Goal: Task Accomplishment & Management: Use online tool/utility

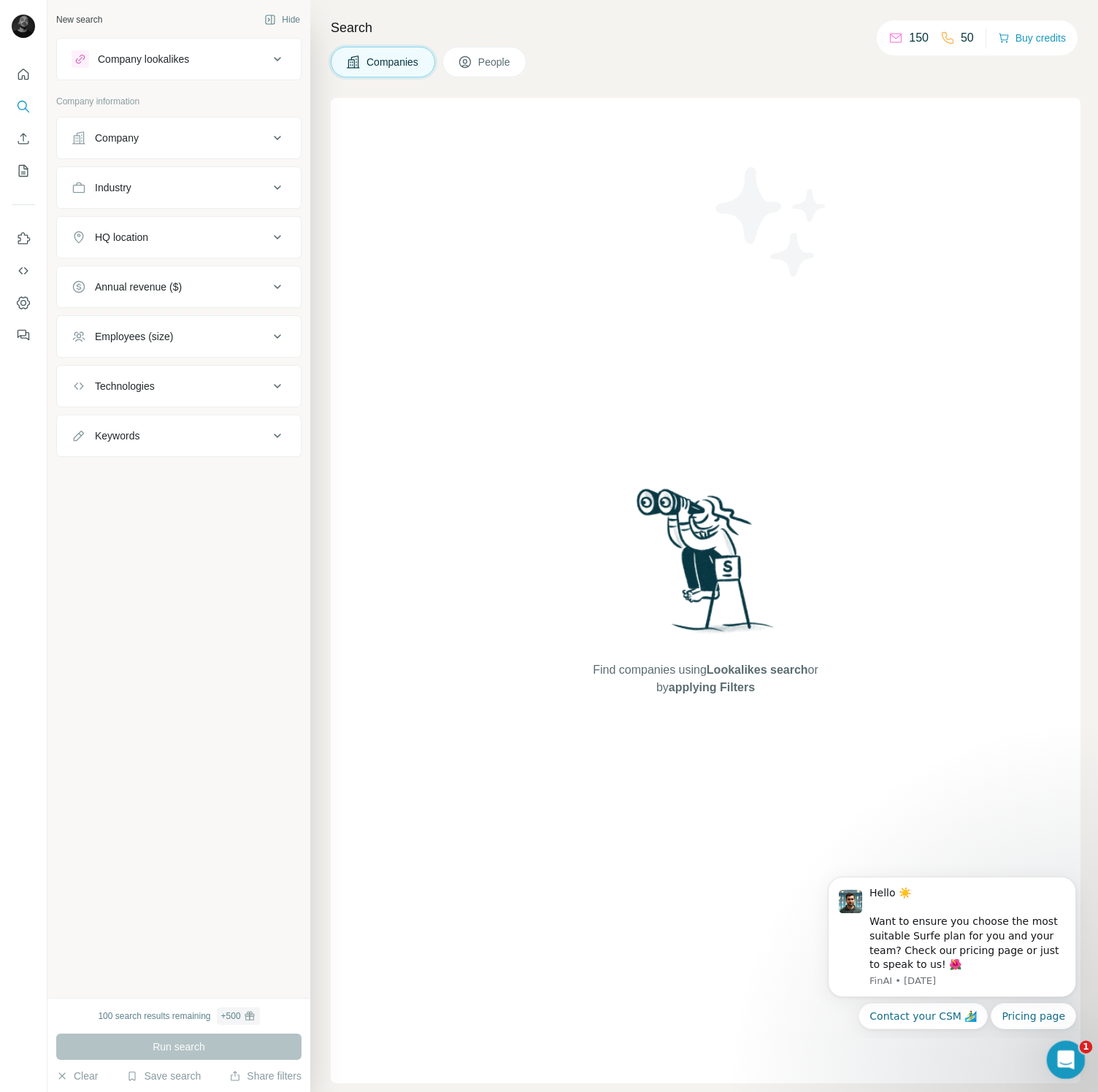
click at [1061, 1051] on icon "Open Intercom Messenger" at bounding box center [1063, 1057] width 24 height 24
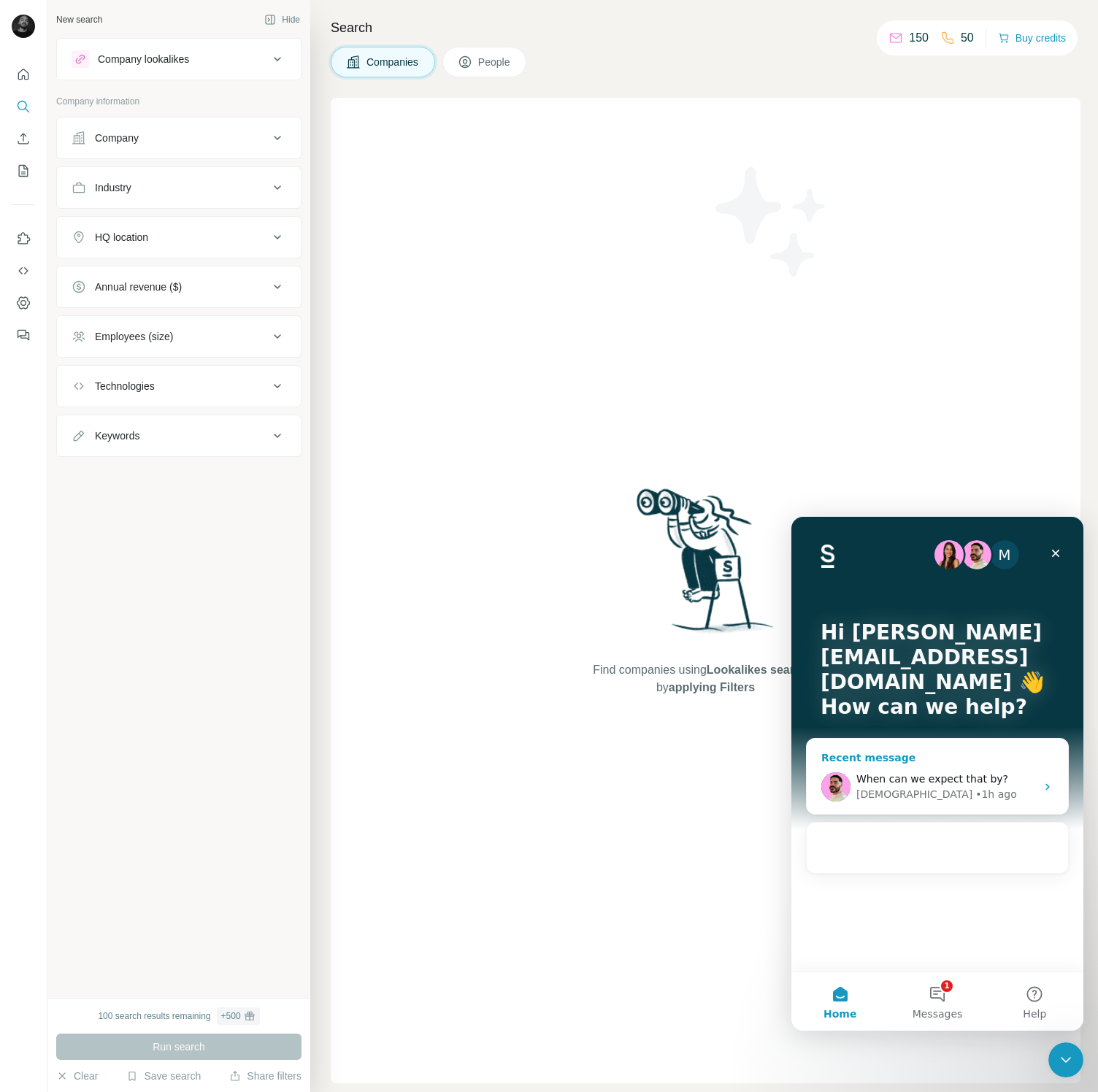
click at [945, 786] on div "When can we expect that by?" at bounding box center [946, 779] width 180 height 15
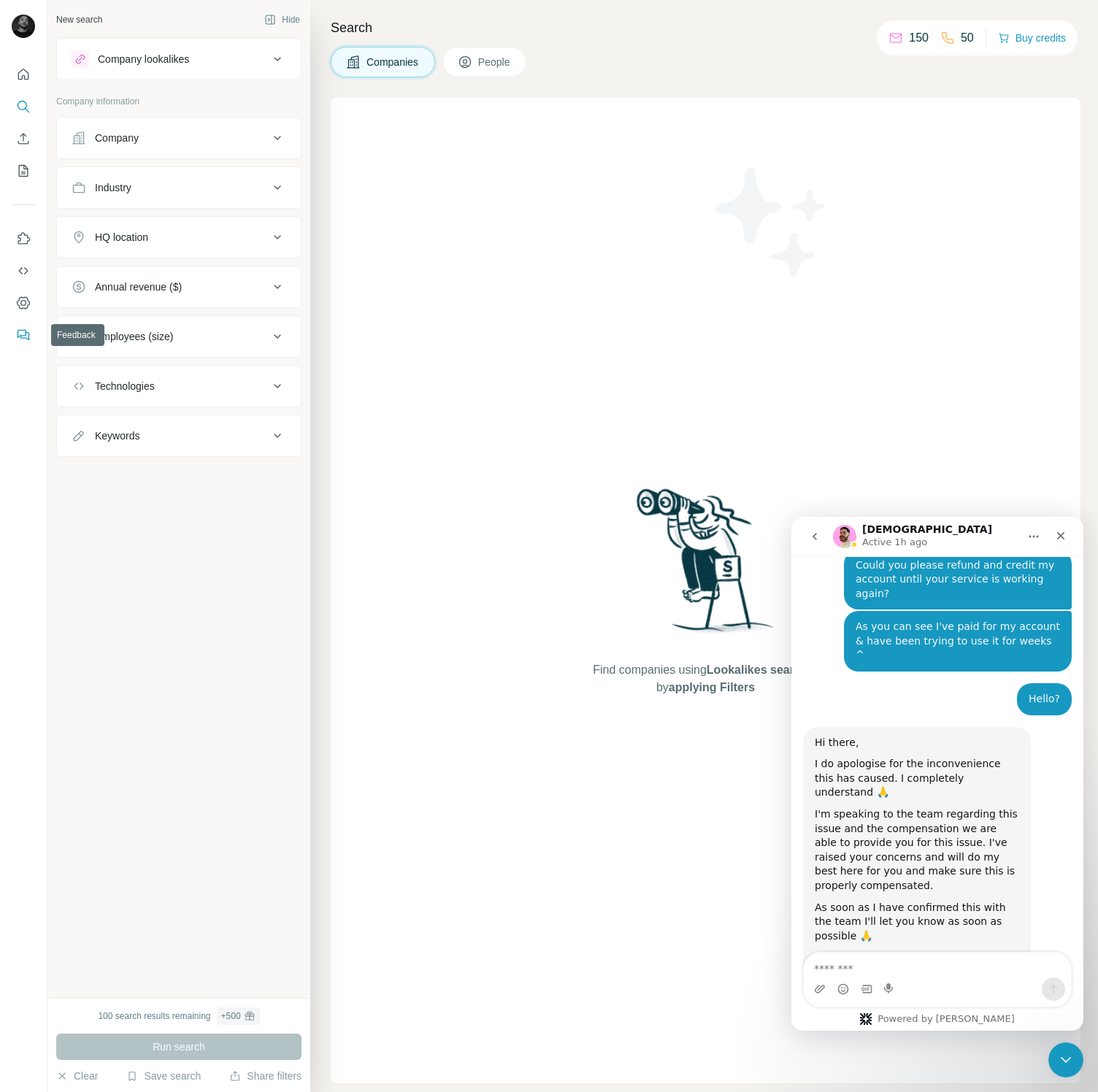
scroll to position [5461, 0]
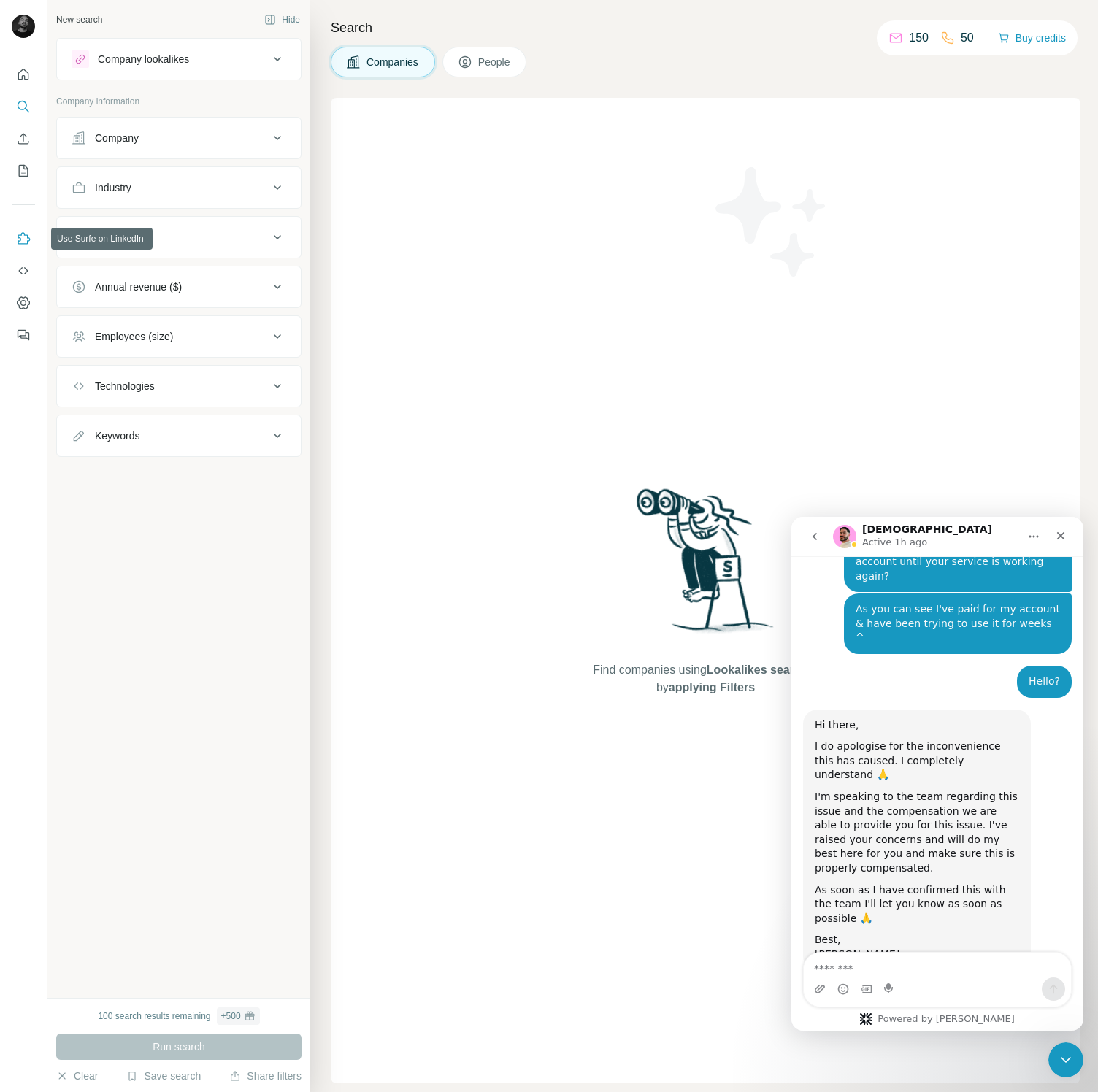
click at [24, 242] on icon "Use Surfe on LinkedIn" at bounding box center [23, 238] width 14 height 14
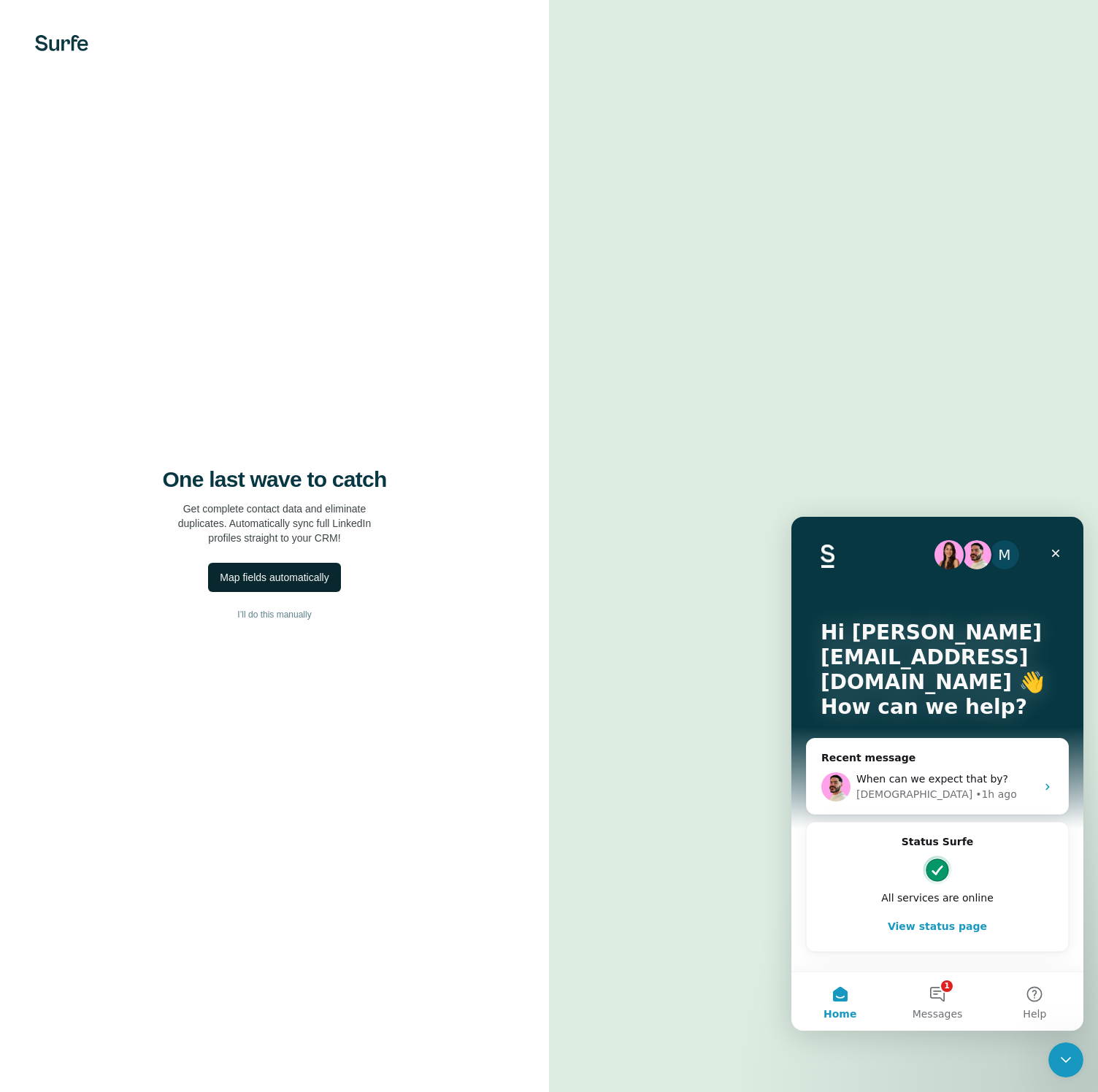
click at [311, 583] on div "Map fields automatically" at bounding box center [274, 577] width 109 height 14
click at [285, 618] on span "I’ll do this manually" at bounding box center [274, 615] width 74 height 13
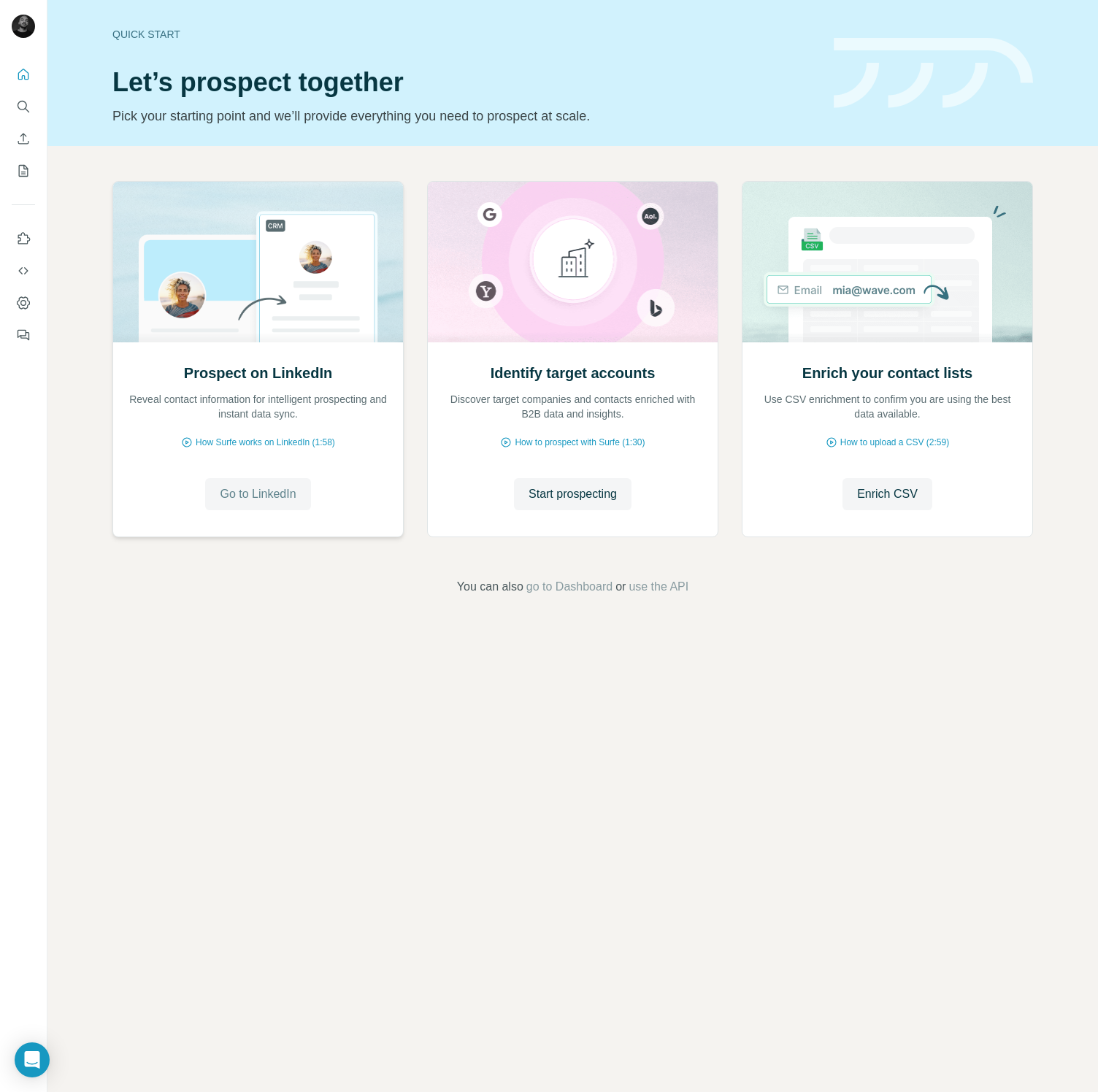
click at [271, 500] on span "Go to LinkedIn" at bounding box center [258, 493] width 76 height 17
